Goal: Obtain resource: Obtain resource

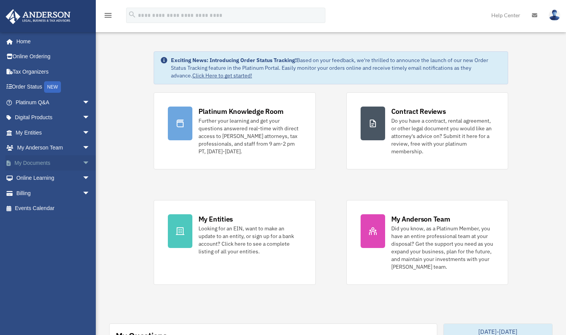
click at [45, 164] on link "My Documents arrow_drop_down" at bounding box center [53, 162] width 96 height 15
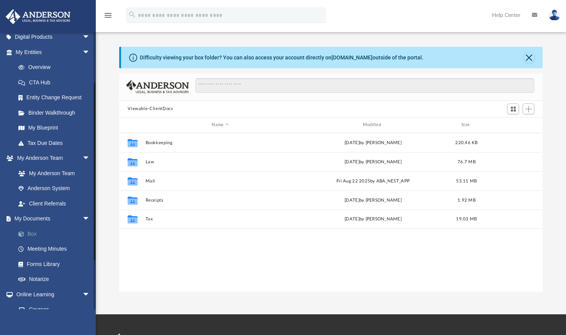
scroll to position [77, 0]
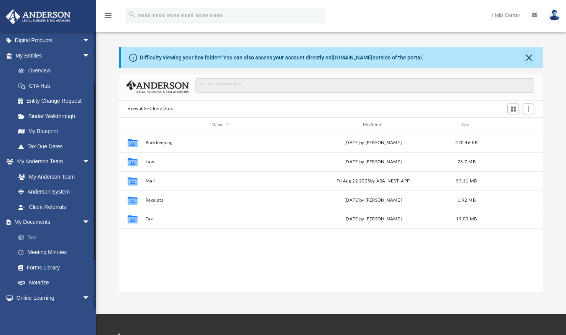
click at [32, 236] on link "Box" at bounding box center [56, 237] width 91 height 15
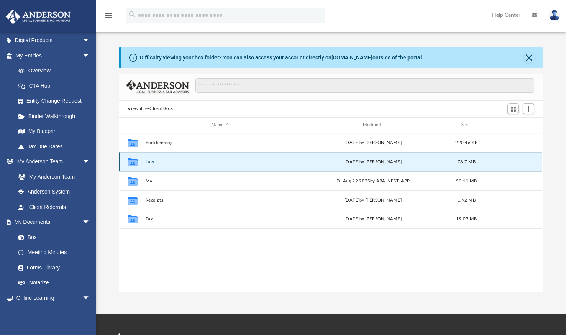
click at [153, 163] on button "Law" at bounding box center [220, 161] width 149 height 5
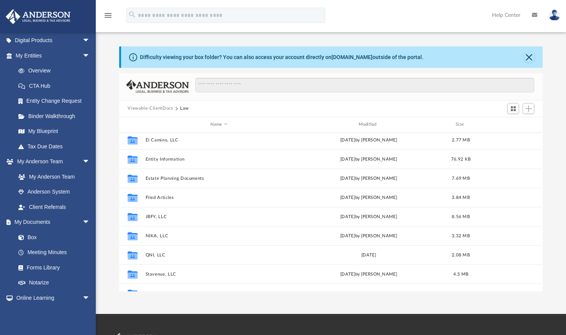
scroll to position [117, 0]
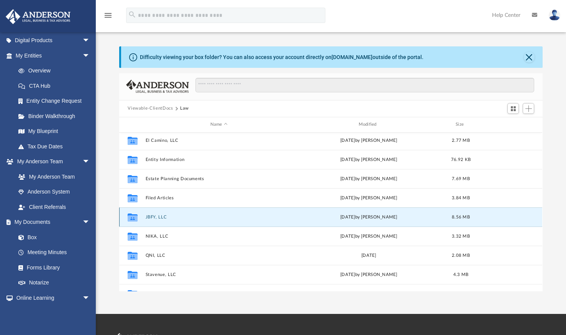
click at [158, 216] on button "JBFY, LLC" at bounding box center [219, 217] width 147 height 5
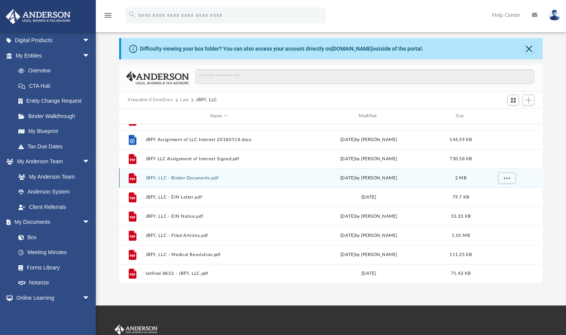
scroll to position [8, 0]
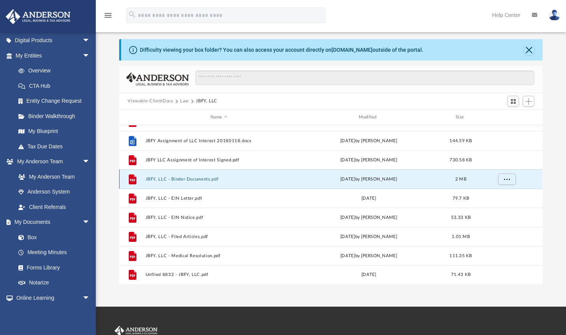
click at [187, 178] on button "JBFY, LLC - Binder Documents.pdf" at bounding box center [219, 179] width 147 height 5
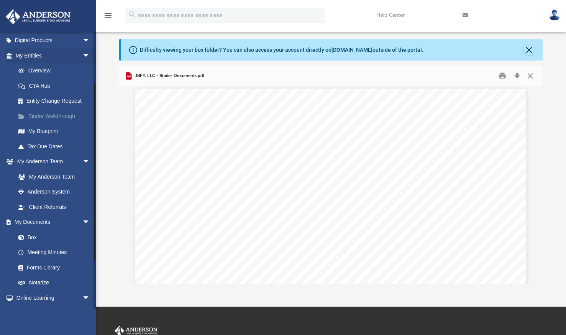
scroll to position [0, 0]
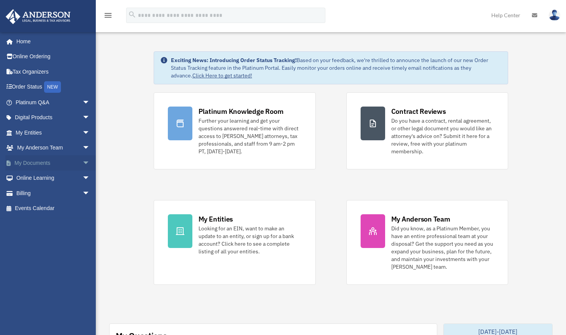
click at [30, 162] on link "My Documents arrow_drop_down" at bounding box center [53, 162] width 96 height 15
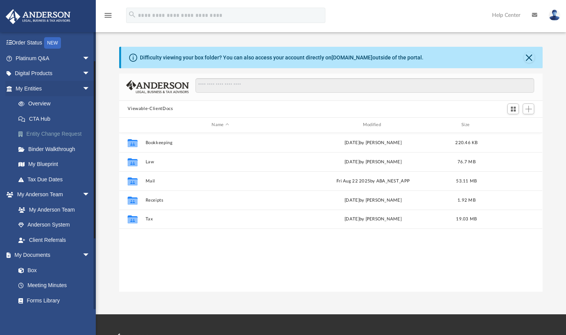
scroll to position [44, 0]
click at [29, 271] on link "Box" at bounding box center [56, 270] width 91 height 15
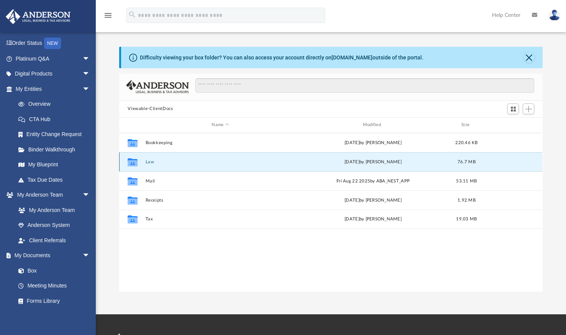
click at [151, 162] on button "Law" at bounding box center [220, 161] width 149 height 5
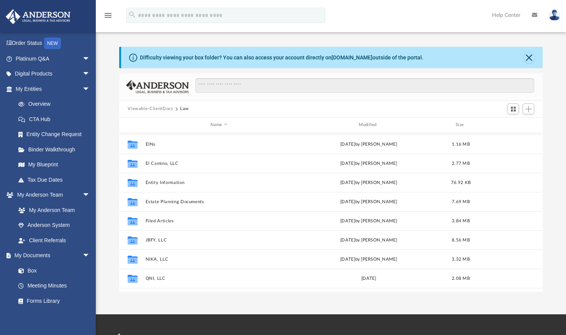
scroll to position [94, 0]
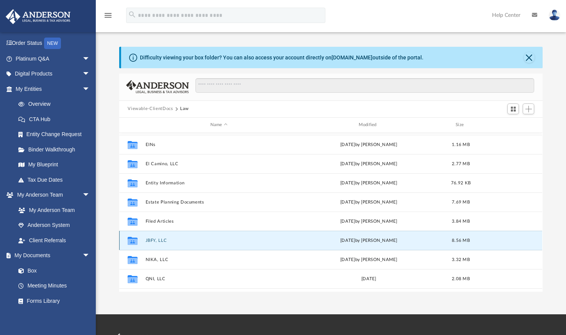
click at [158, 240] on button "JBFY, LLC" at bounding box center [219, 240] width 147 height 5
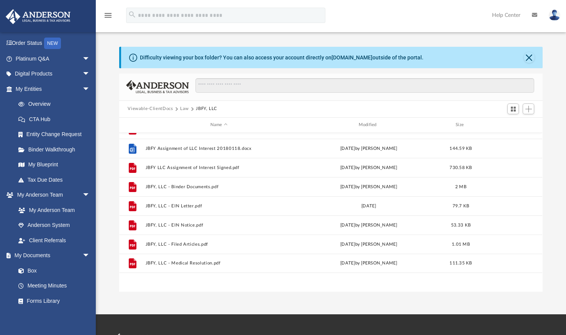
scroll to position [0, 0]
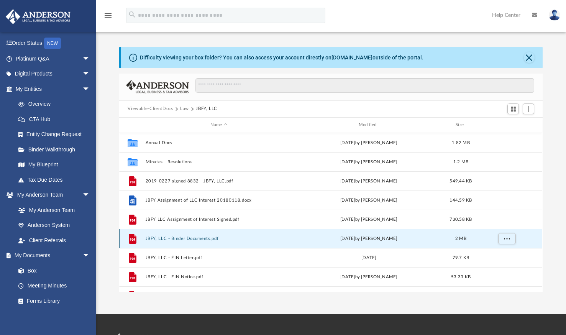
click at [156, 236] on button "JBFY, LLC - Binder Documents.pdf" at bounding box center [219, 238] width 147 height 5
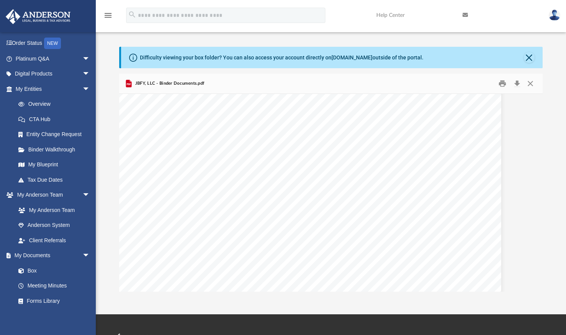
scroll to position [63, 25]
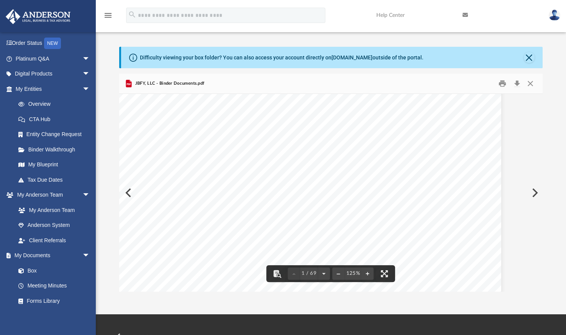
click at [178, 144] on div "December 31, 2018 Set Chin Voon 365 Glacier Meadow Rd Las Vegas, Nevada 89148 R…" at bounding box center [305, 289] width 391 height 506
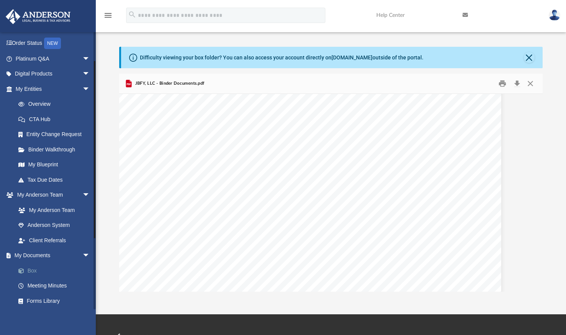
click at [33, 272] on link "Box" at bounding box center [56, 270] width 91 height 15
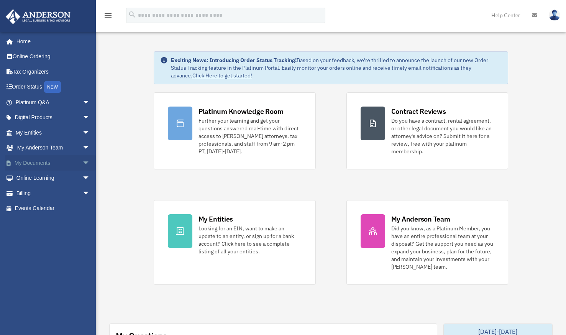
click at [44, 164] on link "My Documents arrow_drop_down" at bounding box center [53, 162] width 96 height 15
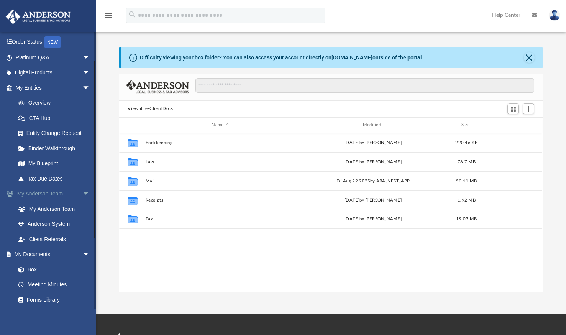
scroll to position [44, 0]
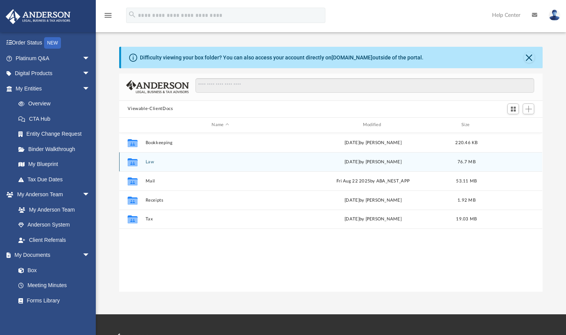
click at [151, 162] on button "Law" at bounding box center [220, 161] width 149 height 5
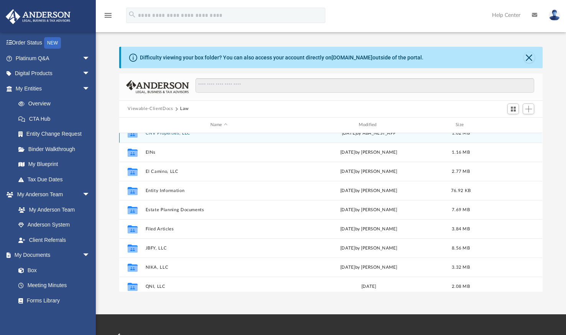
scroll to position [86, 0]
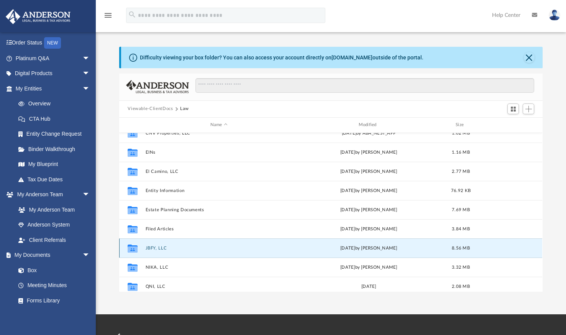
click at [157, 249] on button "JBFY, LLC" at bounding box center [219, 248] width 147 height 5
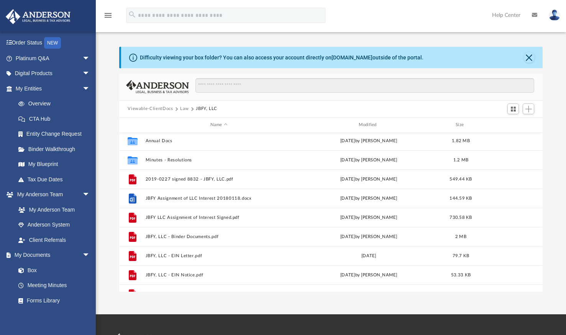
scroll to position [2, 0]
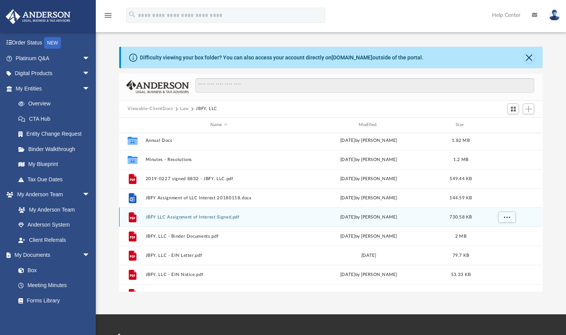
click at [203, 217] on button "JBFY LLC Assignment of Interest Signed.pdf" at bounding box center [219, 217] width 147 height 5
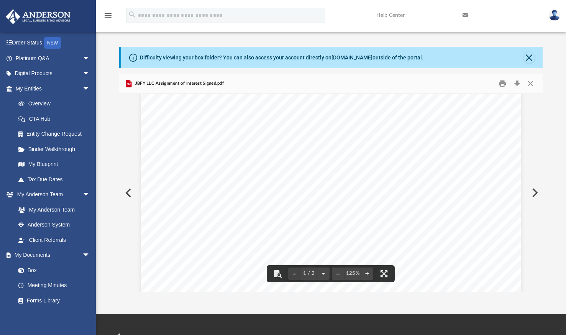
scroll to position [168, 417]
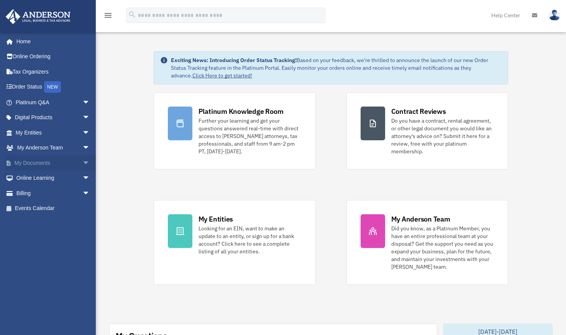
click at [47, 162] on link "My Documents arrow_drop_down" at bounding box center [53, 162] width 96 height 15
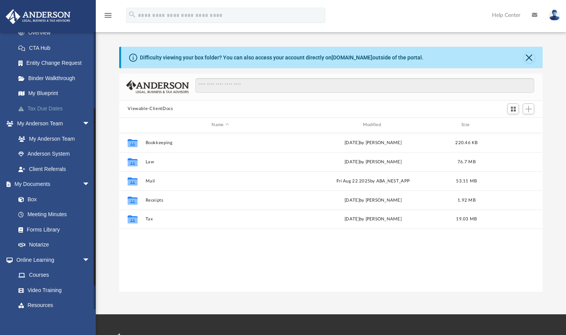
scroll to position [115, 0]
click at [26, 223] on link "Forms Library" at bounding box center [52, 229] width 83 height 15
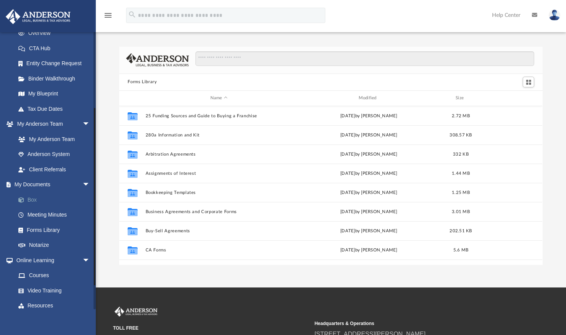
scroll to position [168, 417]
click at [32, 201] on link "Box" at bounding box center [56, 199] width 91 height 15
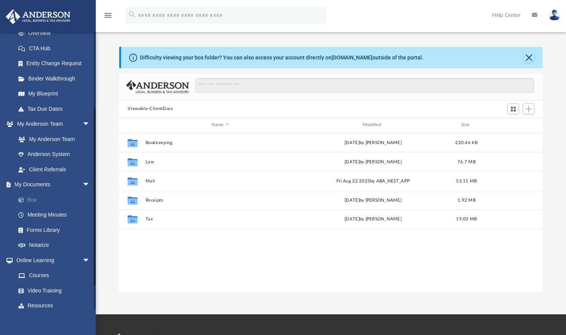
scroll to position [168, 417]
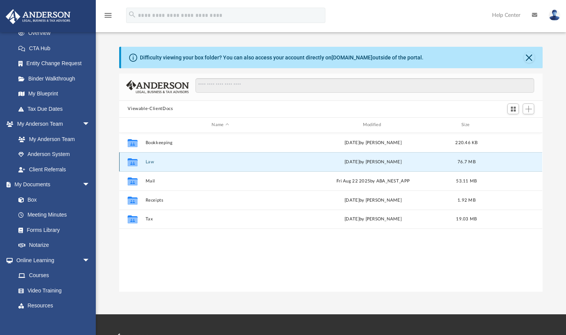
click at [153, 164] on button "Law" at bounding box center [220, 161] width 149 height 5
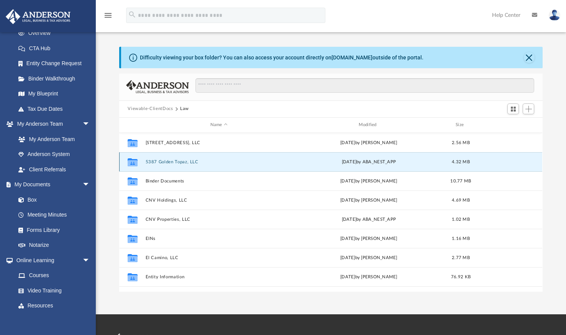
click at [153, 161] on button "5387 Golden Topaz, LLC" at bounding box center [219, 161] width 147 height 5
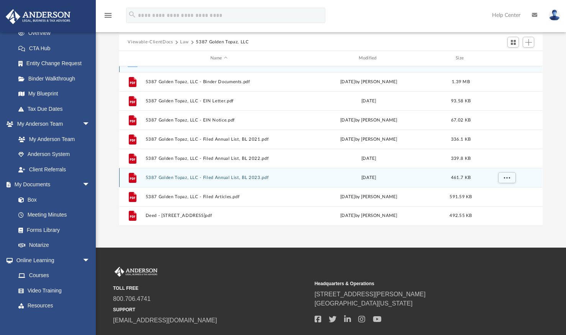
scroll to position [67, 0]
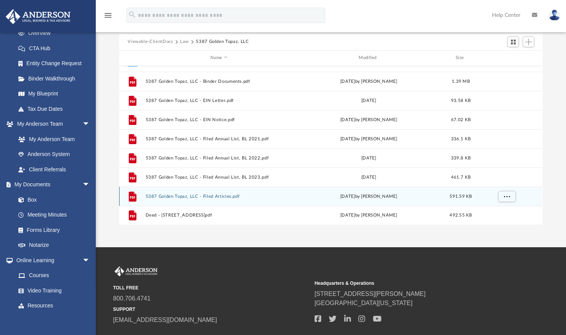
click at [185, 196] on button "5387 Golden Topaz, LLC - Filed Articles.pdf" at bounding box center [219, 196] width 147 height 5
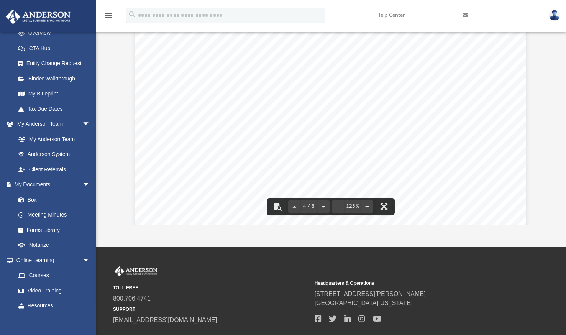
scroll to position [1756, 0]
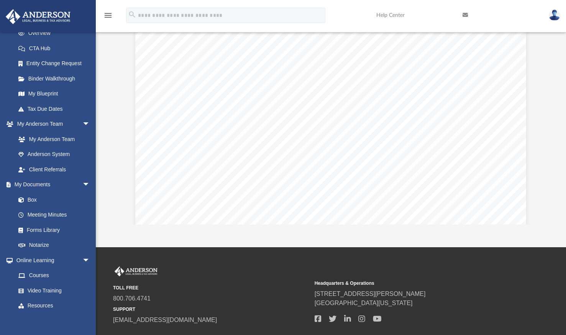
click at [361, 168] on div "Business Entity - Filing Acknowledgement 03/16/2020 Work Order Item Number: W20…" at bounding box center [330, 231] width 391 height 506
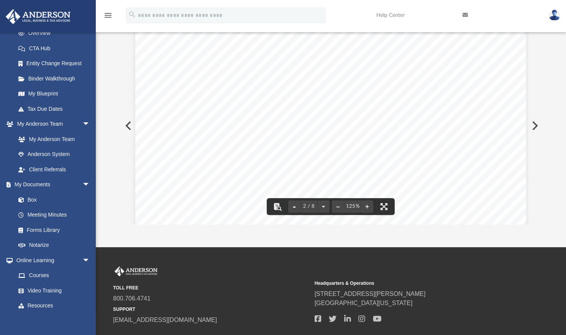
scroll to position [584, 0]
click at [431, 152] on div "Business Entity - Filing Acknowledgement 03/16/2020 Work Order Item Number: W20…" at bounding box center [330, 219] width 391 height 506
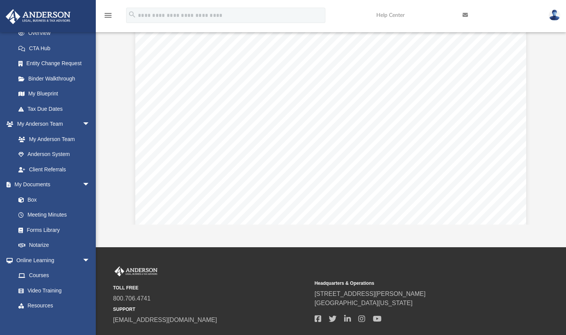
scroll to position [830, 0]
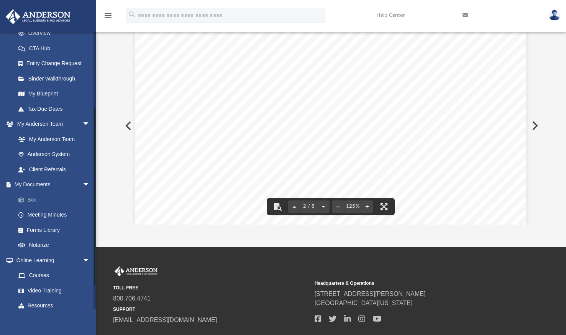
click at [34, 199] on link "Box" at bounding box center [56, 199] width 91 height 15
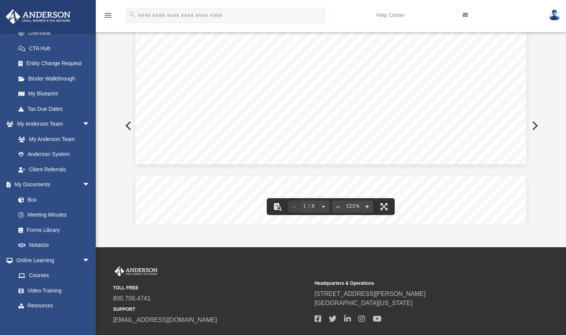
scroll to position [168, 417]
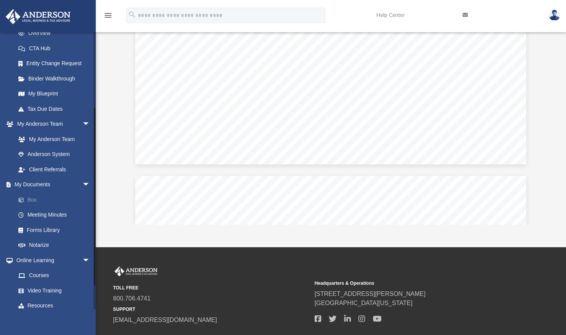
click at [35, 199] on link "Box" at bounding box center [56, 199] width 91 height 15
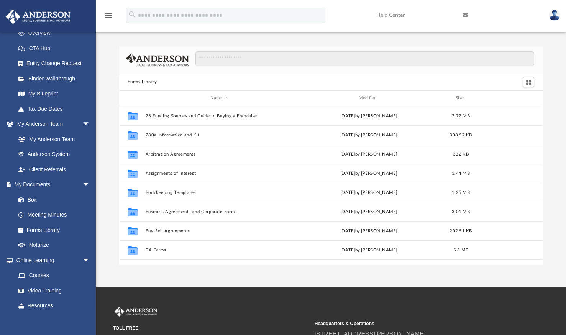
scroll to position [168, 417]
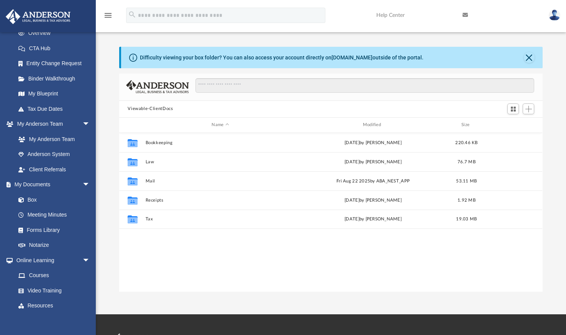
scroll to position [168, 417]
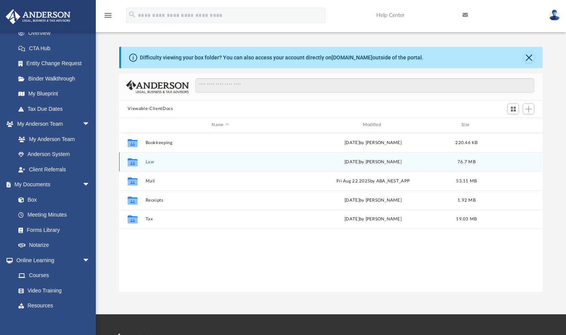
click at [162, 154] on div "Collaborated Folder Law Fri Sep 5 2025 by Vanessa Juarez 76.7 MB" at bounding box center [330, 161] width 423 height 19
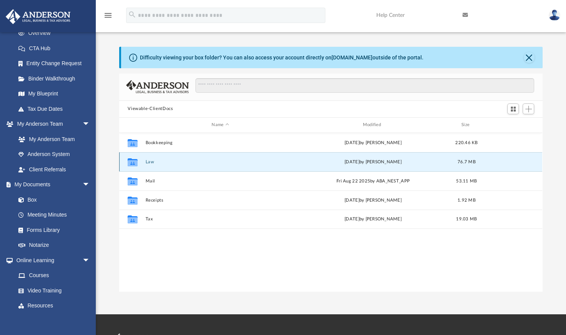
click at [151, 162] on button "Law" at bounding box center [220, 161] width 149 height 5
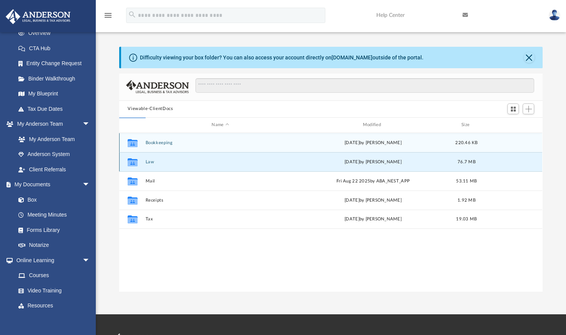
click at [151, 162] on button "Law" at bounding box center [220, 161] width 149 height 5
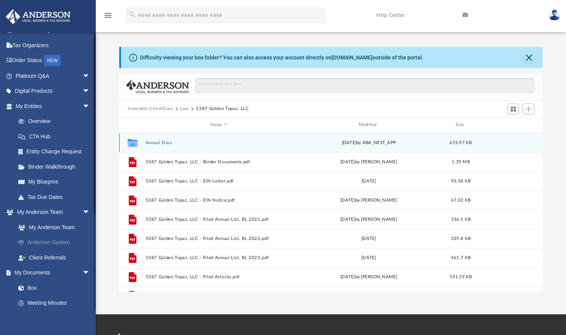
scroll to position [0, 0]
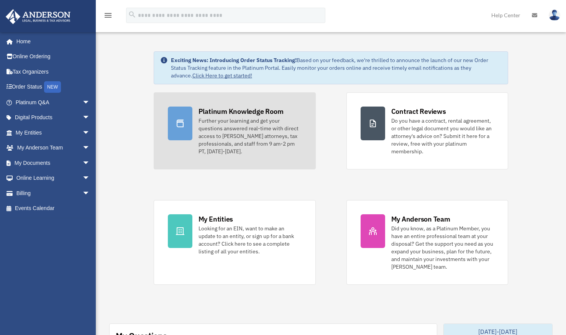
click at [209, 111] on div "Platinum Knowledge Room" at bounding box center [241, 112] width 85 height 10
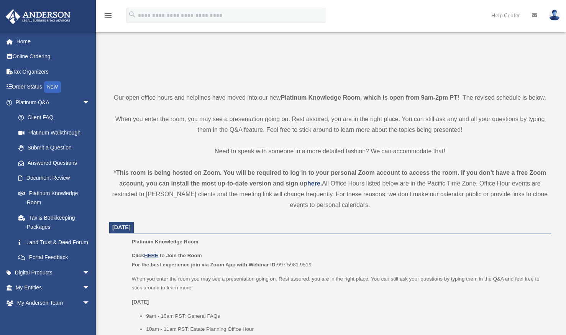
scroll to position [123, 0]
click at [155, 253] on u "HERE" at bounding box center [151, 255] width 14 height 6
